Goal: Task Accomplishment & Management: Manage account settings

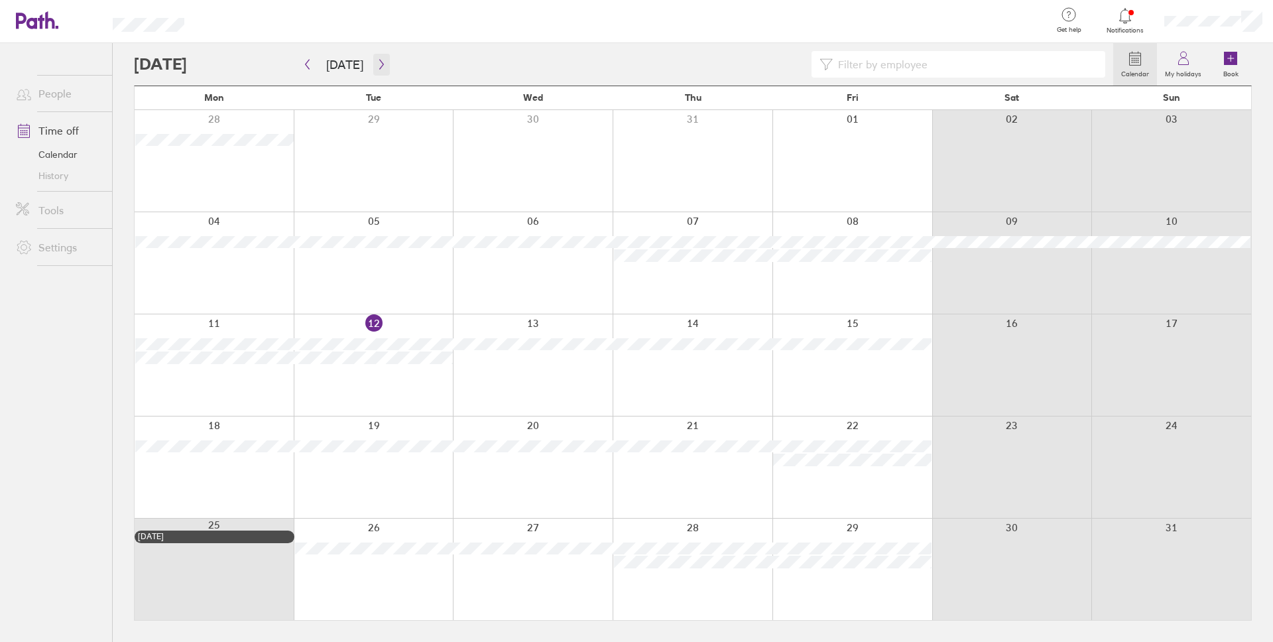
click at [377, 63] on icon "button" at bounding box center [382, 64] width 10 height 11
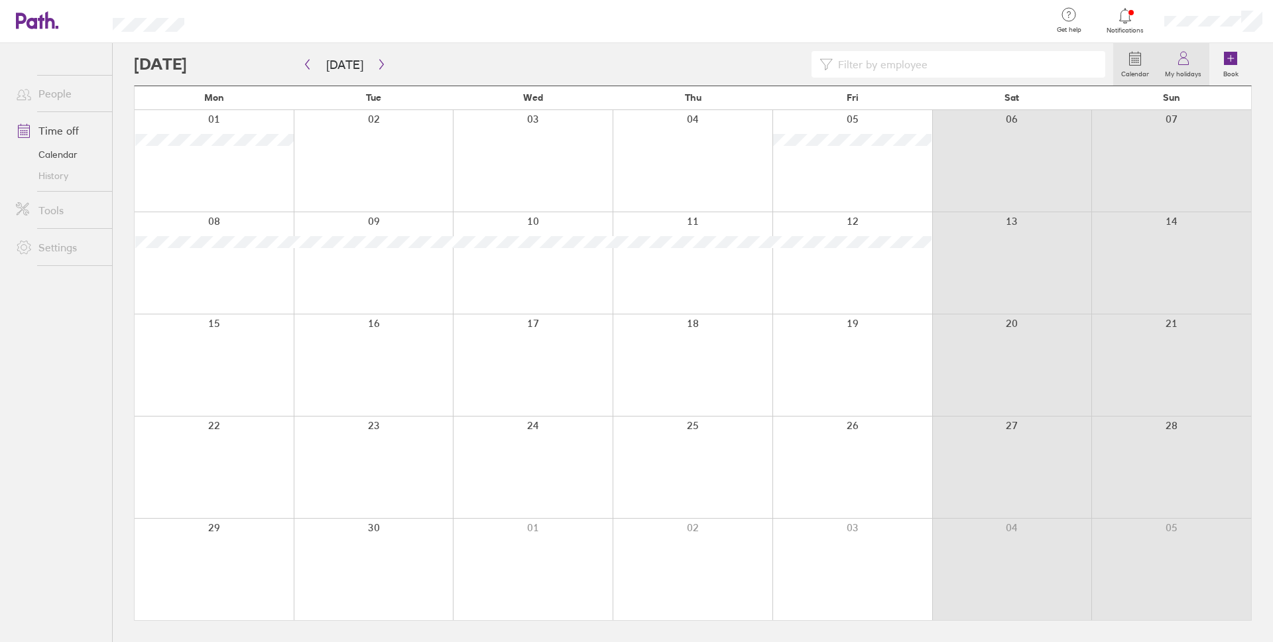
click at [1197, 64] on link "My holidays" at bounding box center [1183, 64] width 52 height 42
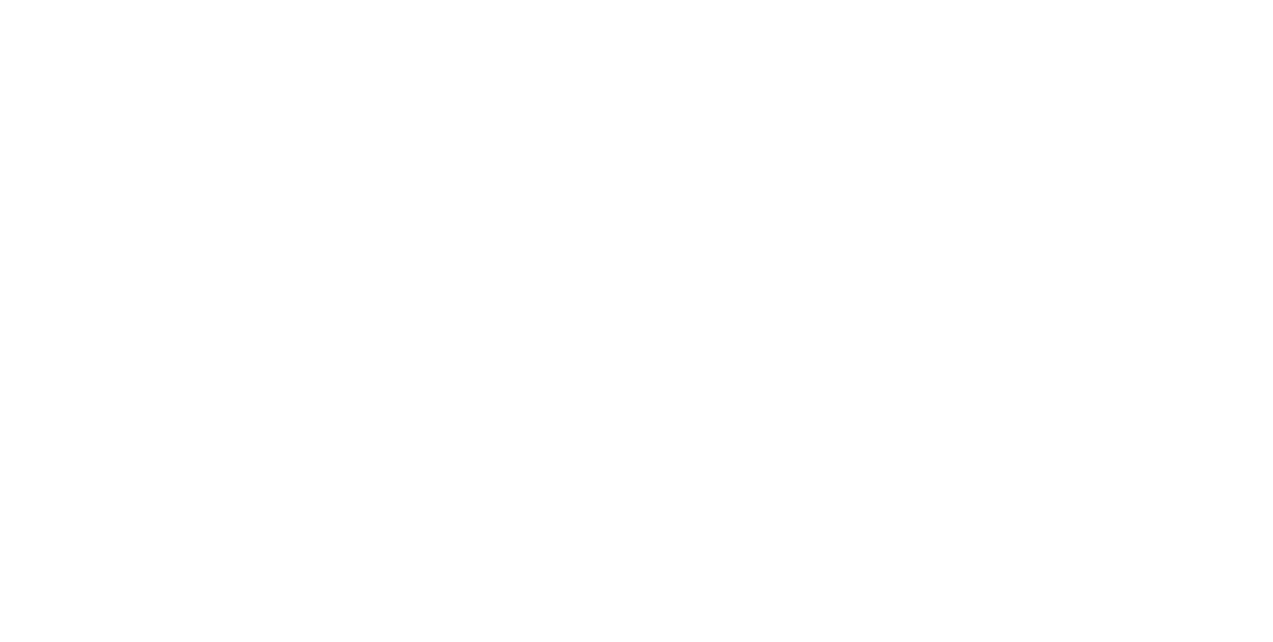
click at [1245, 12] on div at bounding box center [636, 321] width 1273 height 642
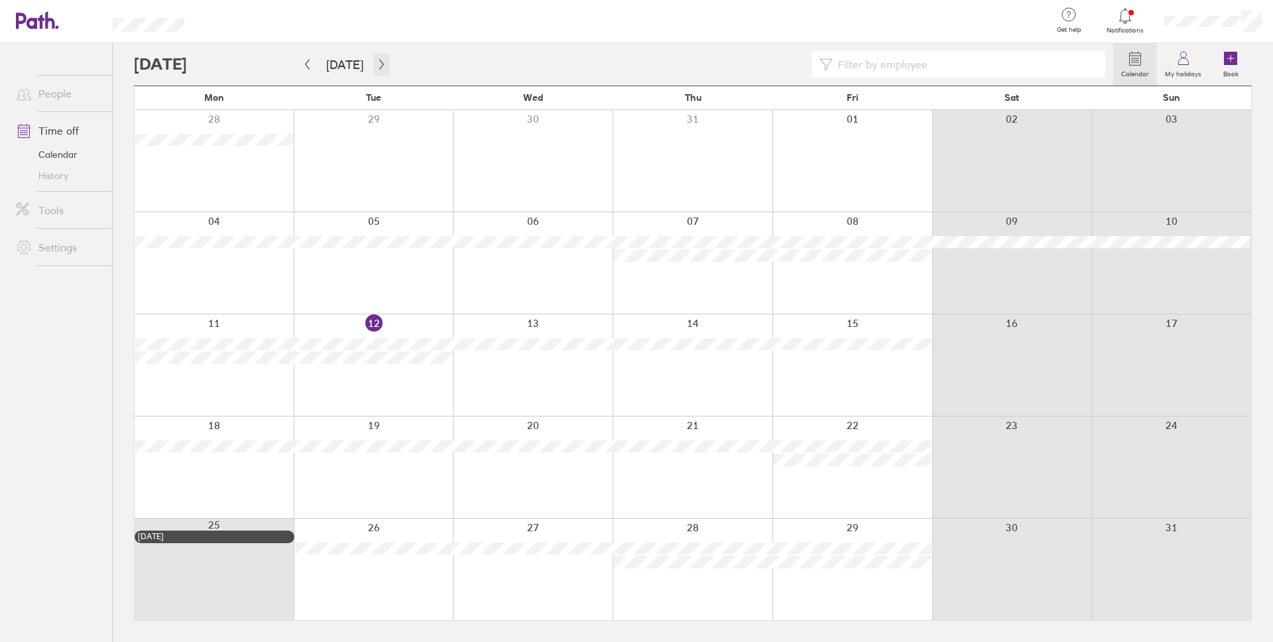
click at [379, 64] on icon "button" at bounding box center [382, 64] width 10 height 11
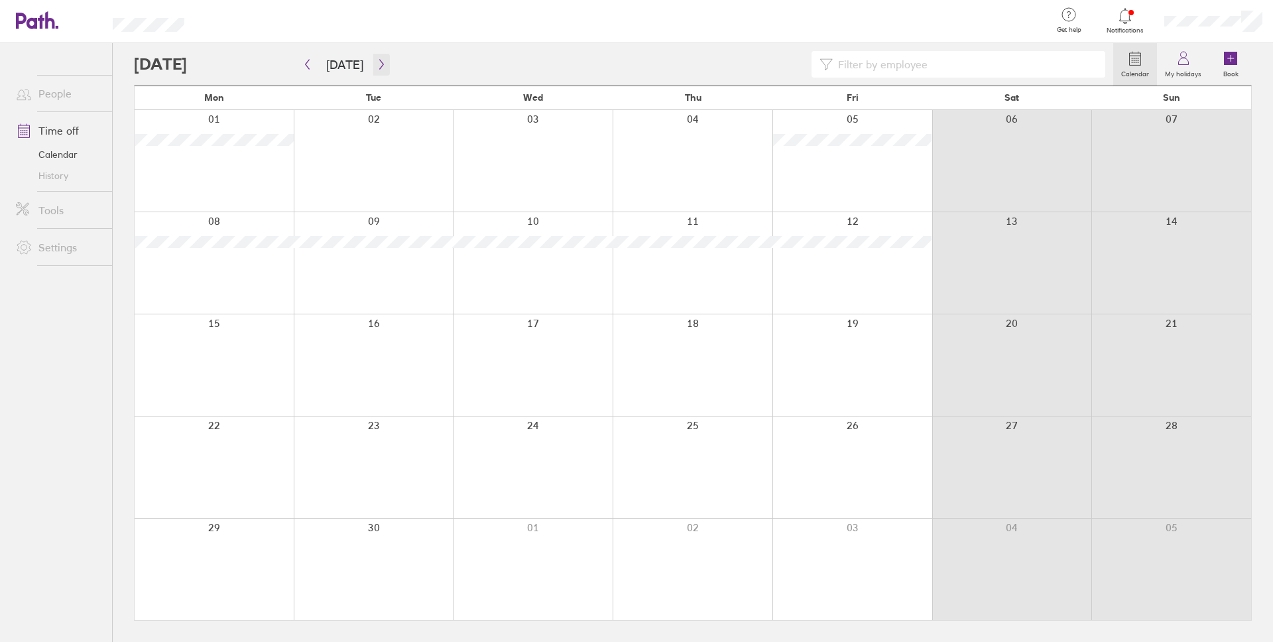
click at [379, 64] on icon "button" at bounding box center [382, 64] width 10 height 11
